Goal: Obtain resource: Download file/media

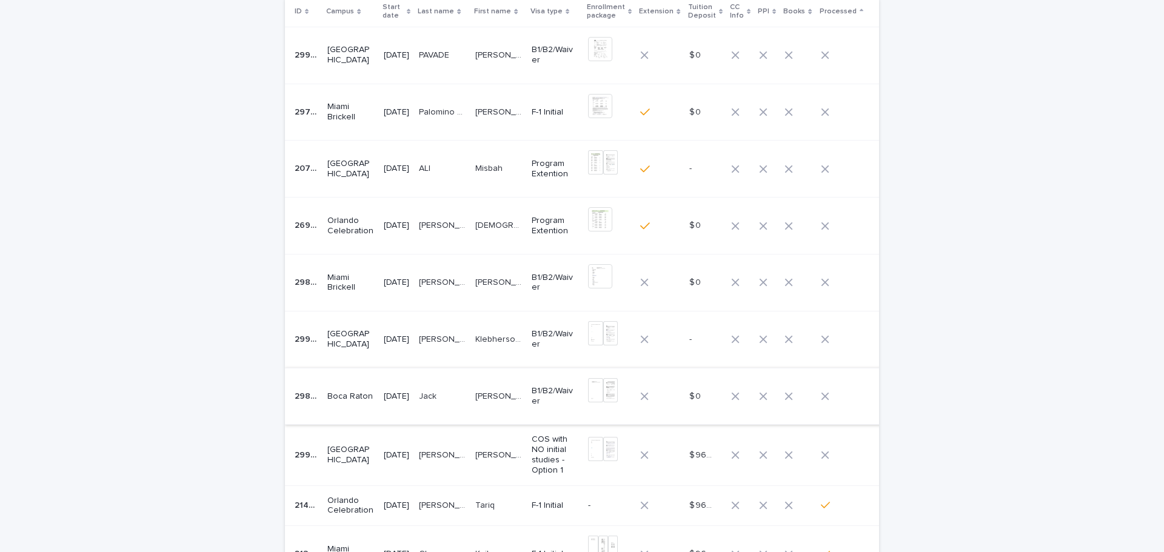
scroll to position [121, 0]
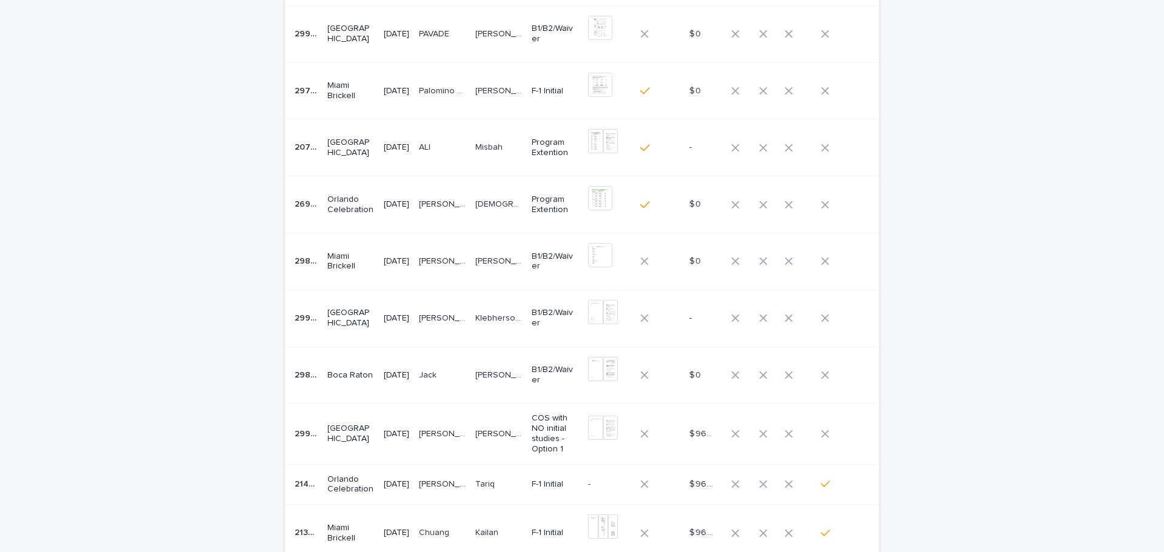
click at [491, 431] on p "[PERSON_NAME]" at bounding box center [499, 433] width 49 height 13
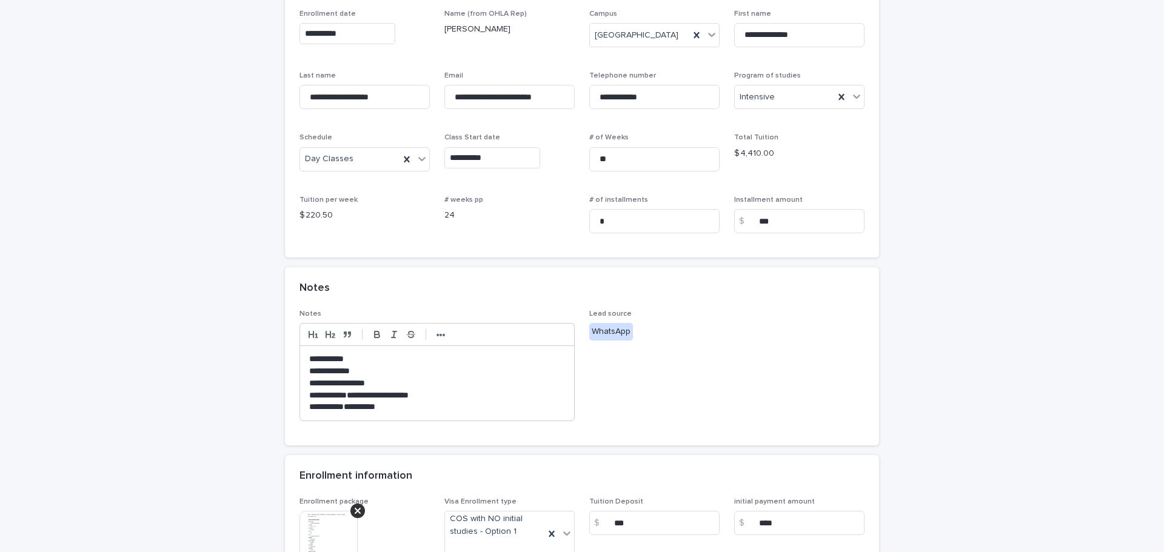
scroll to position [303, 0]
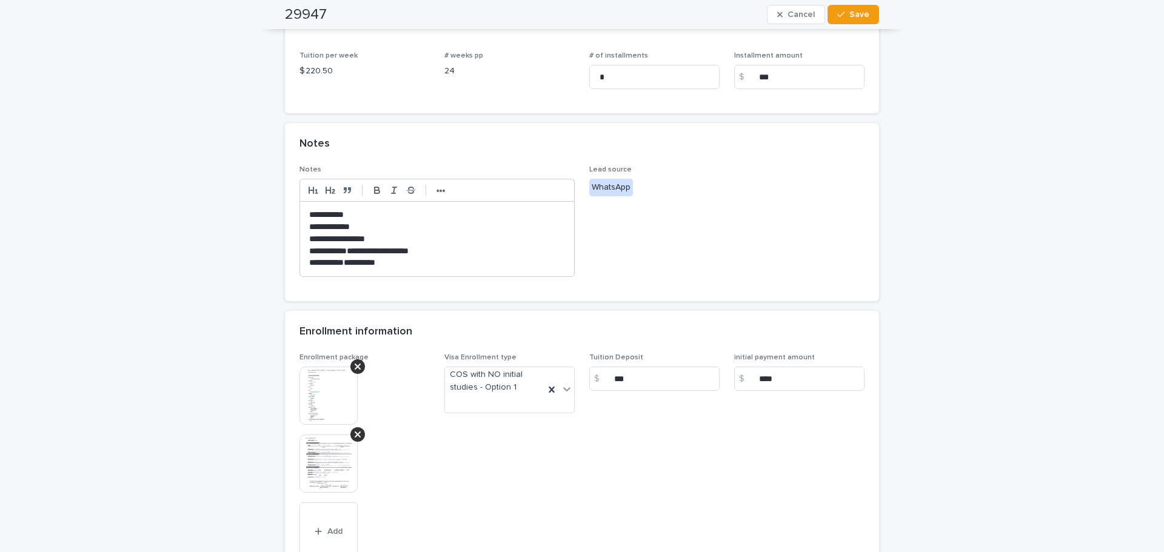
click at [329, 380] on img at bounding box center [329, 396] width 58 height 58
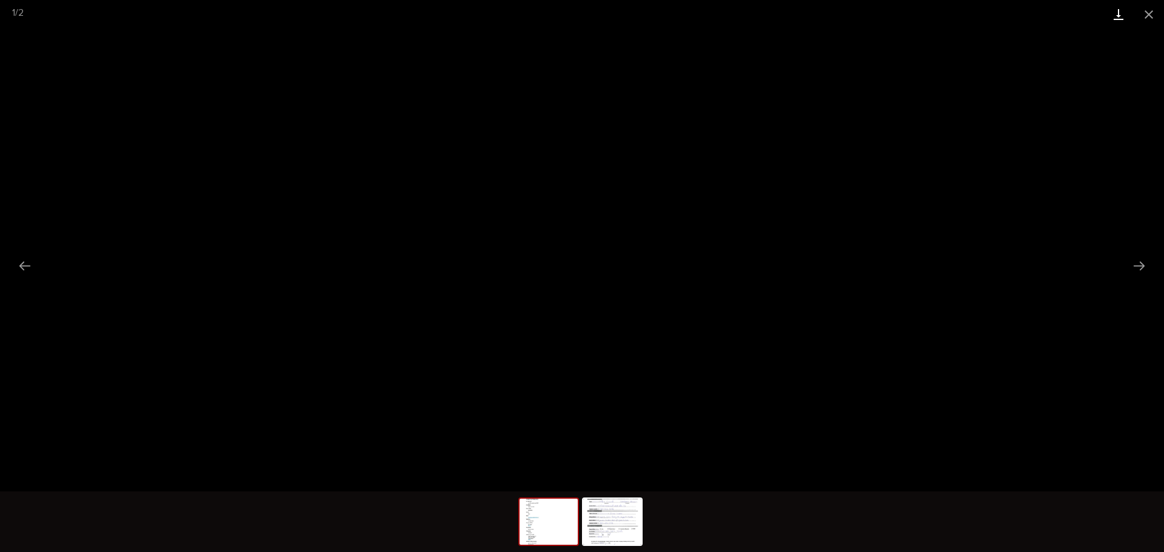
click at [1114, 12] on link "Download" at bounding box center [1119, 14] width 30 height 29
click at [605, 503] on img at bounding box center [612, 522] width 58 height 46
click at [1114, 13] on link "Download" at bounding box center [1119, 14] width 30 height 29
click at [1141, 13] on button "Close gallery" at bounding box center [1149, 14] width 30 height 29
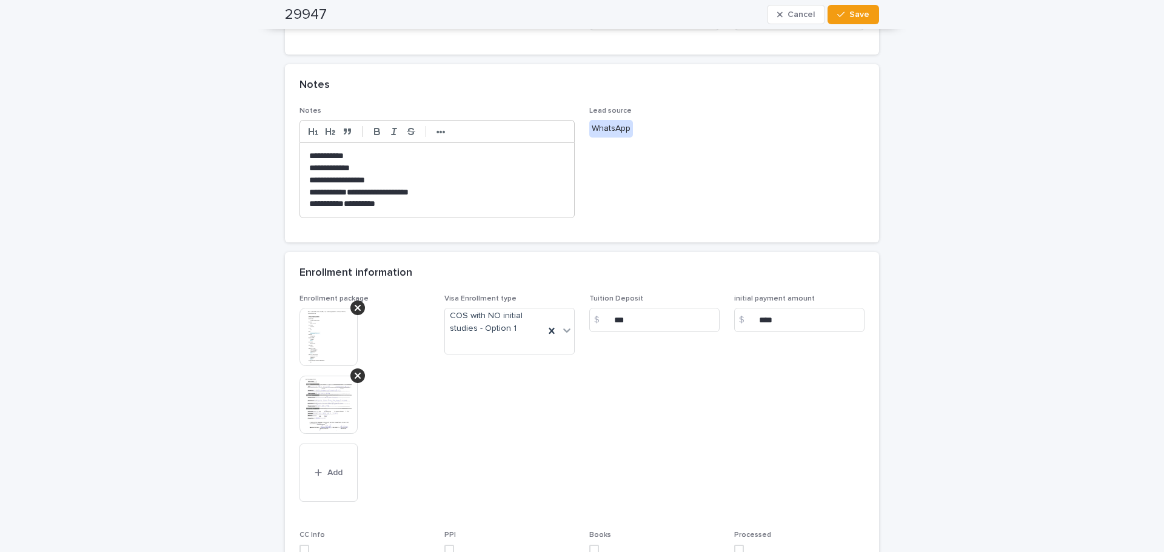
scroll to position [494, 0]
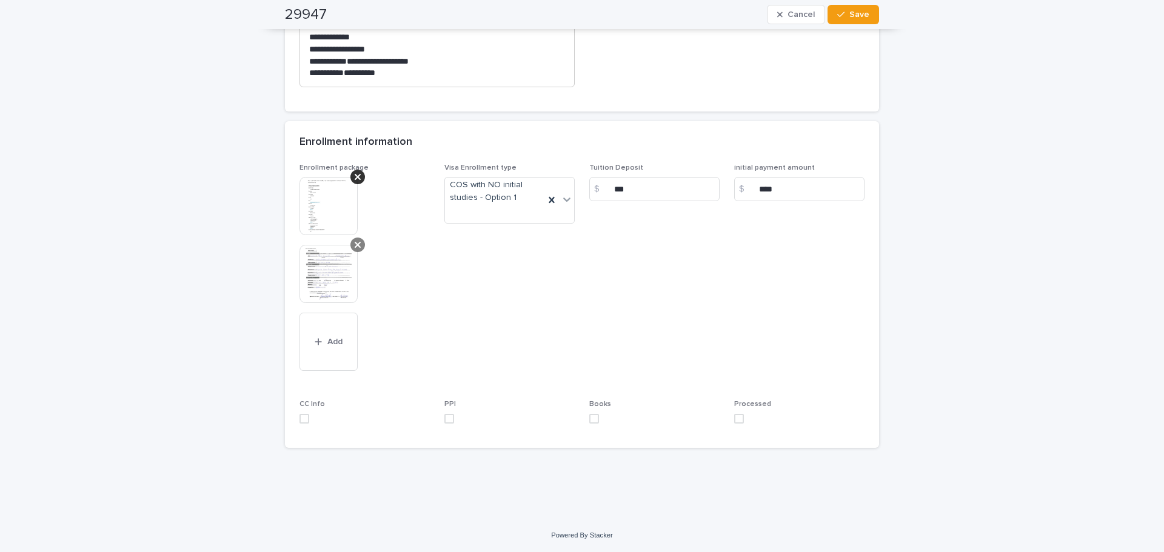
click at [351, 246] on div at bounding box center [358, 245] width 15 height 15
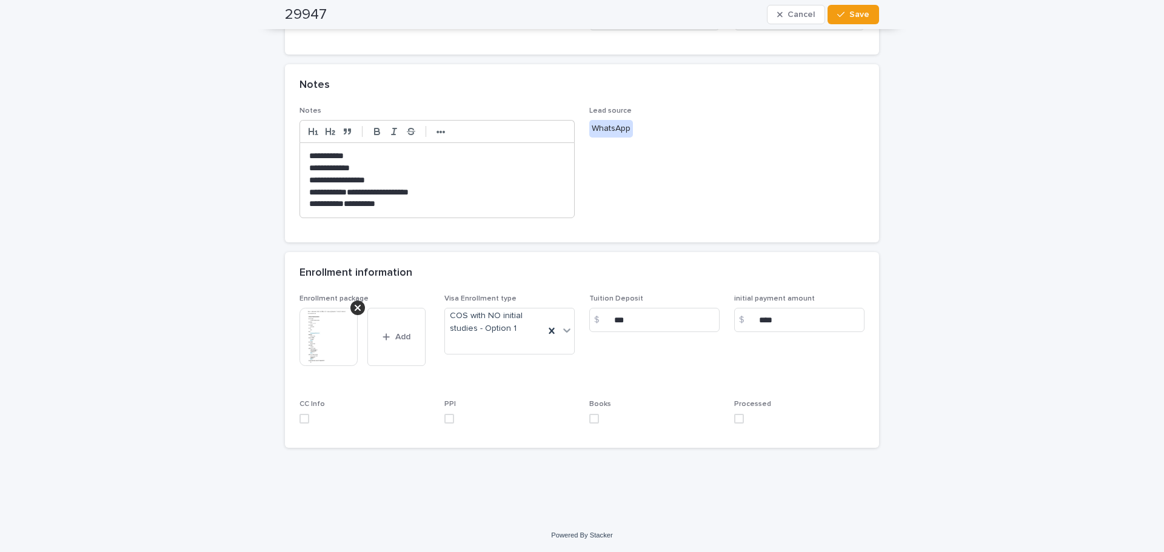
scroll to position [363, 0]
click at [743, 418] on label at bounding box center [799, 419] width 130 height 10
click at [845, 10] on button "Save" at bounding box center [854, 14] width 52 height 19
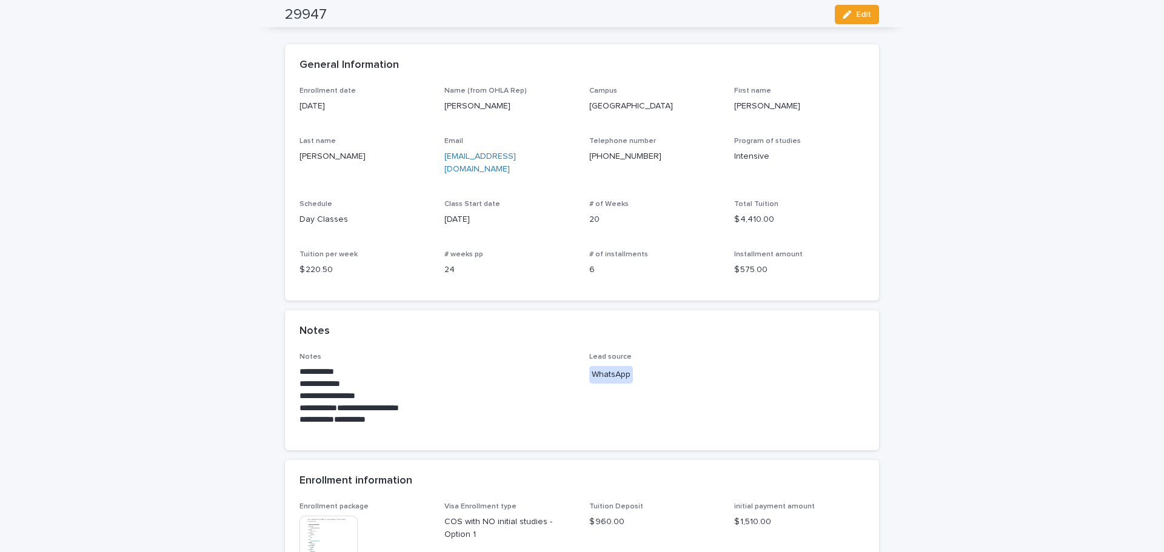
scroll to position [0, 0]
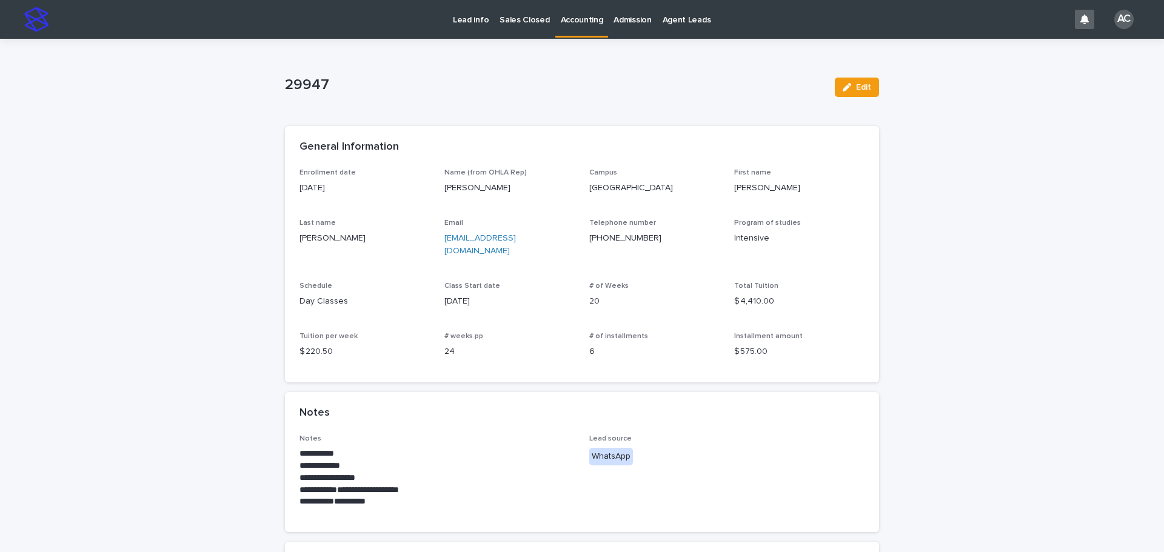
click at [582, 32] on link "Accounting" at bounding box center [581, 18] width 53 height 36
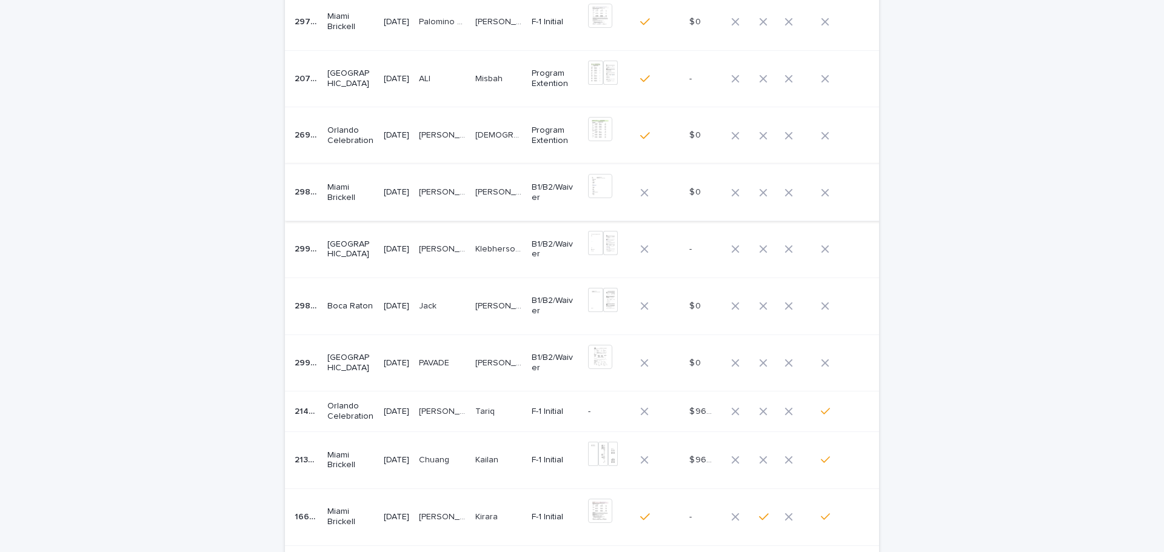
scroll to position [61, 0]
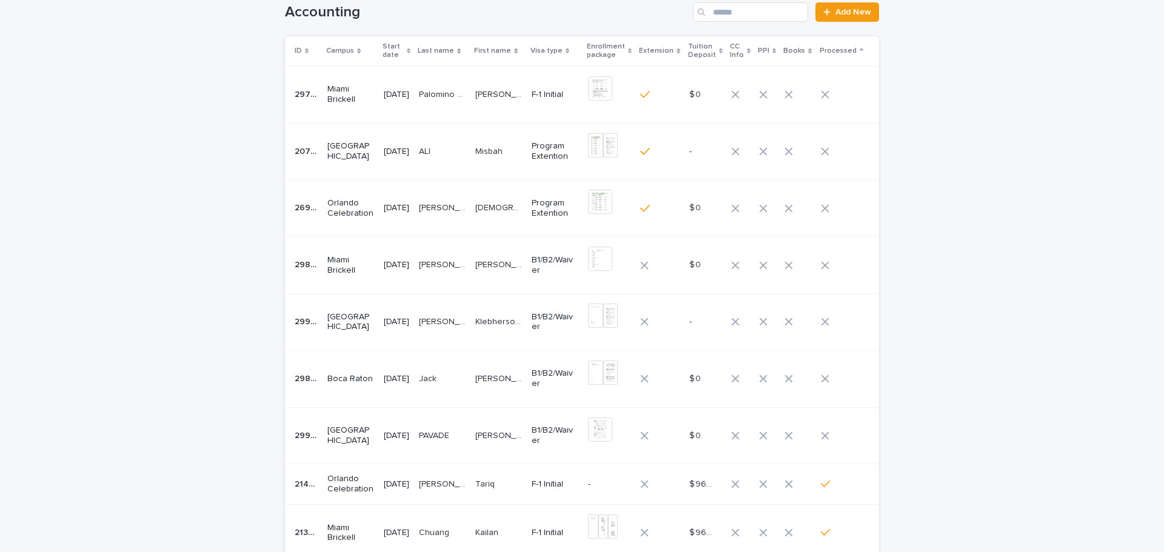
click at [492, 263] on p "[PERSON_NAME] [PERSON_NAME]" at bounding box center [499, 264] width 49 height 13
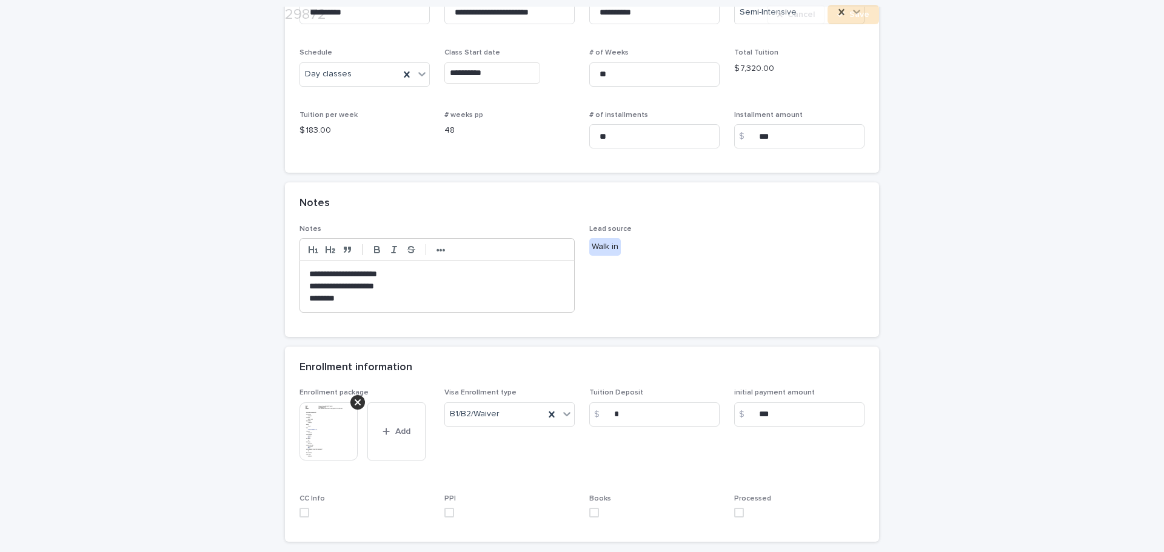
scroll to position [338, 0]
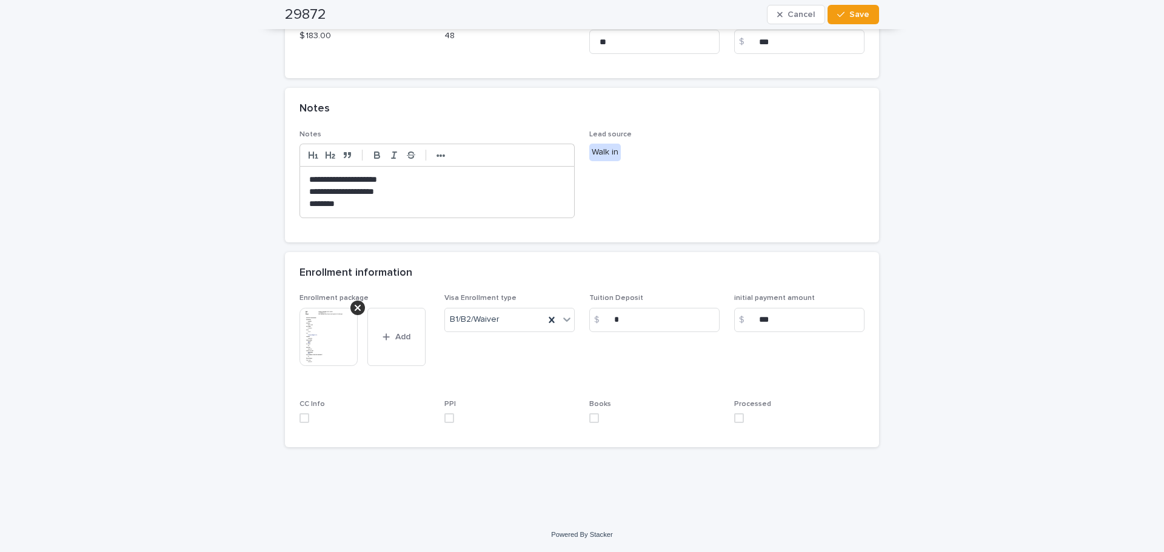
click at [309, 339] on img at bounding box center [329, 337] width 58 height 58
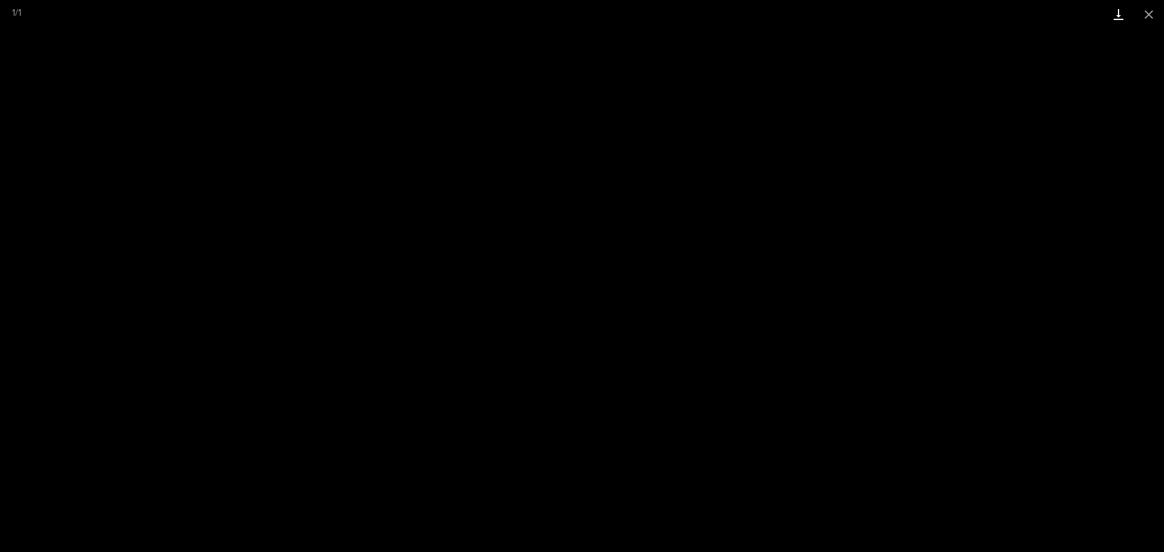
click at [1118, 14] on link "Download" at bounding box center [1119, 14] width 30 height 29
